Goal: Information Seeking & Learning: Learn about a topic

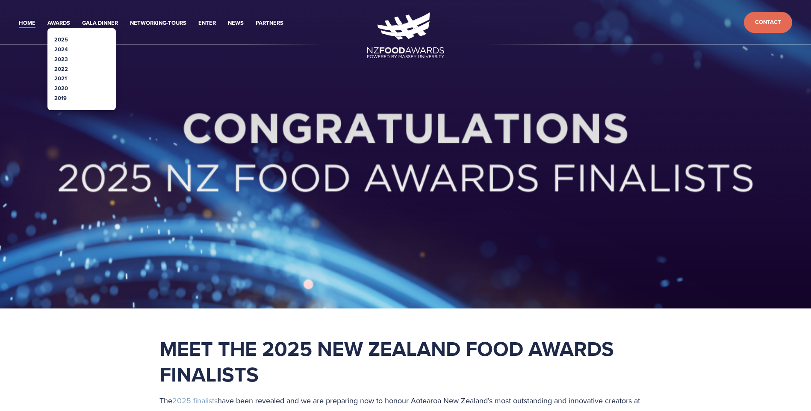
click at [64, 39] on link "2025" at bounding box center [61, 39] width 14 height 8
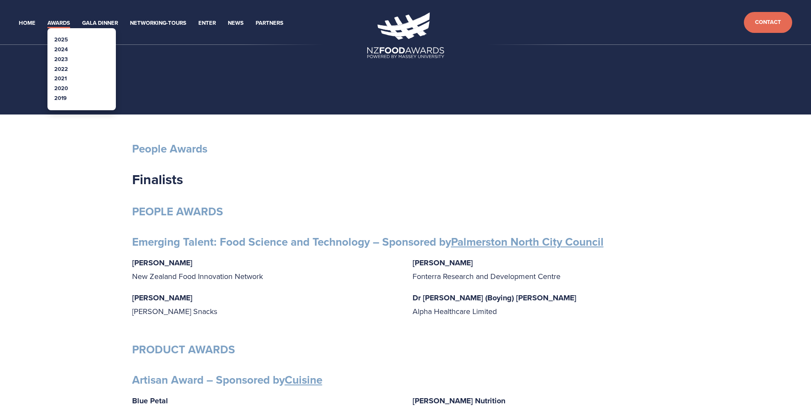
click at [59, 50] on link "2024" at bounding box center [61, 49] width 14 height 8
click at [66, 56] on link "2023" at bounding box center [61, 59] width 14 height 8
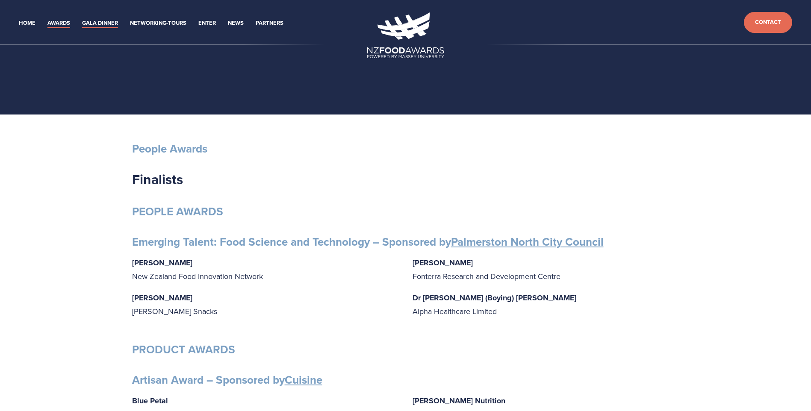
click at [102, 24] on link "Gala Dinner" at bounding box center [100, 23] width 36 height 10
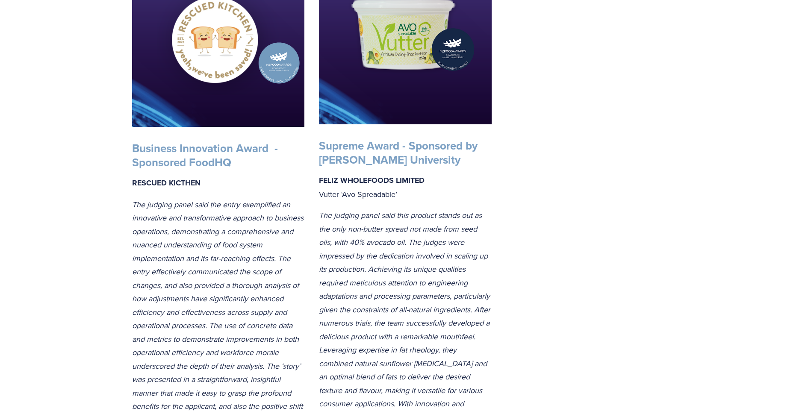
scroll to position [1582, 0]
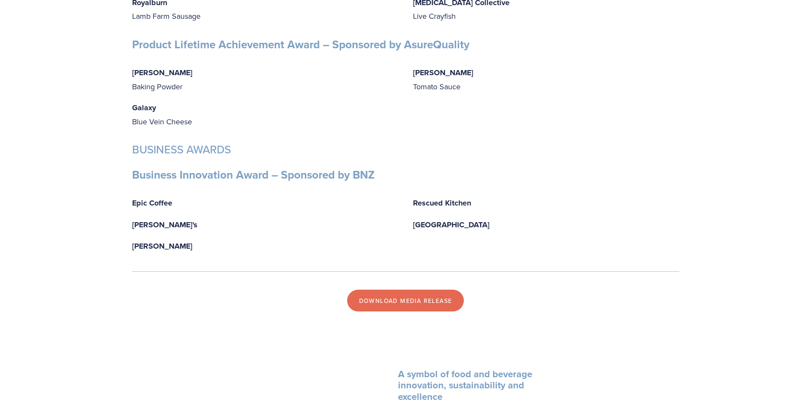
scroll to position [2822, 0]
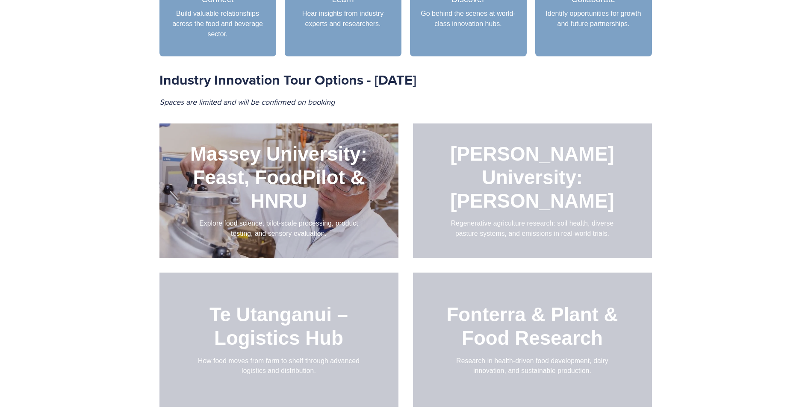
scroll to position [941, 0]
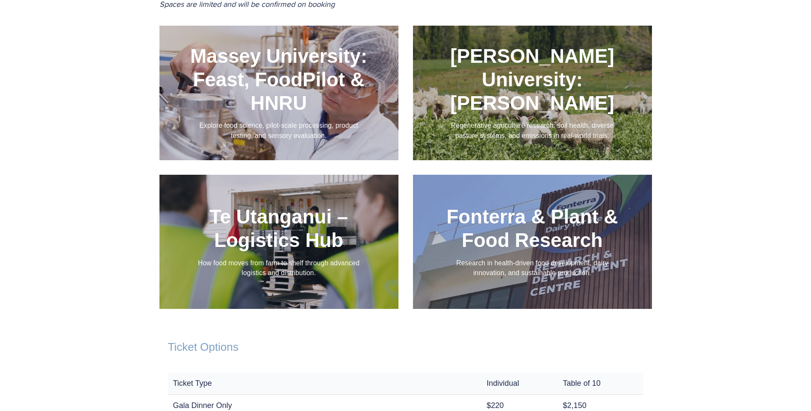
drag, startPoint x: 362, startPoint y: 91, endPoint x: 340, endPoint y: 80, distance: 24.1
click at [340, 80] on div at bounding box center [279, 93] width 239 height 135
